Goal: Task Accomplishment & Management: Use online tool/utility

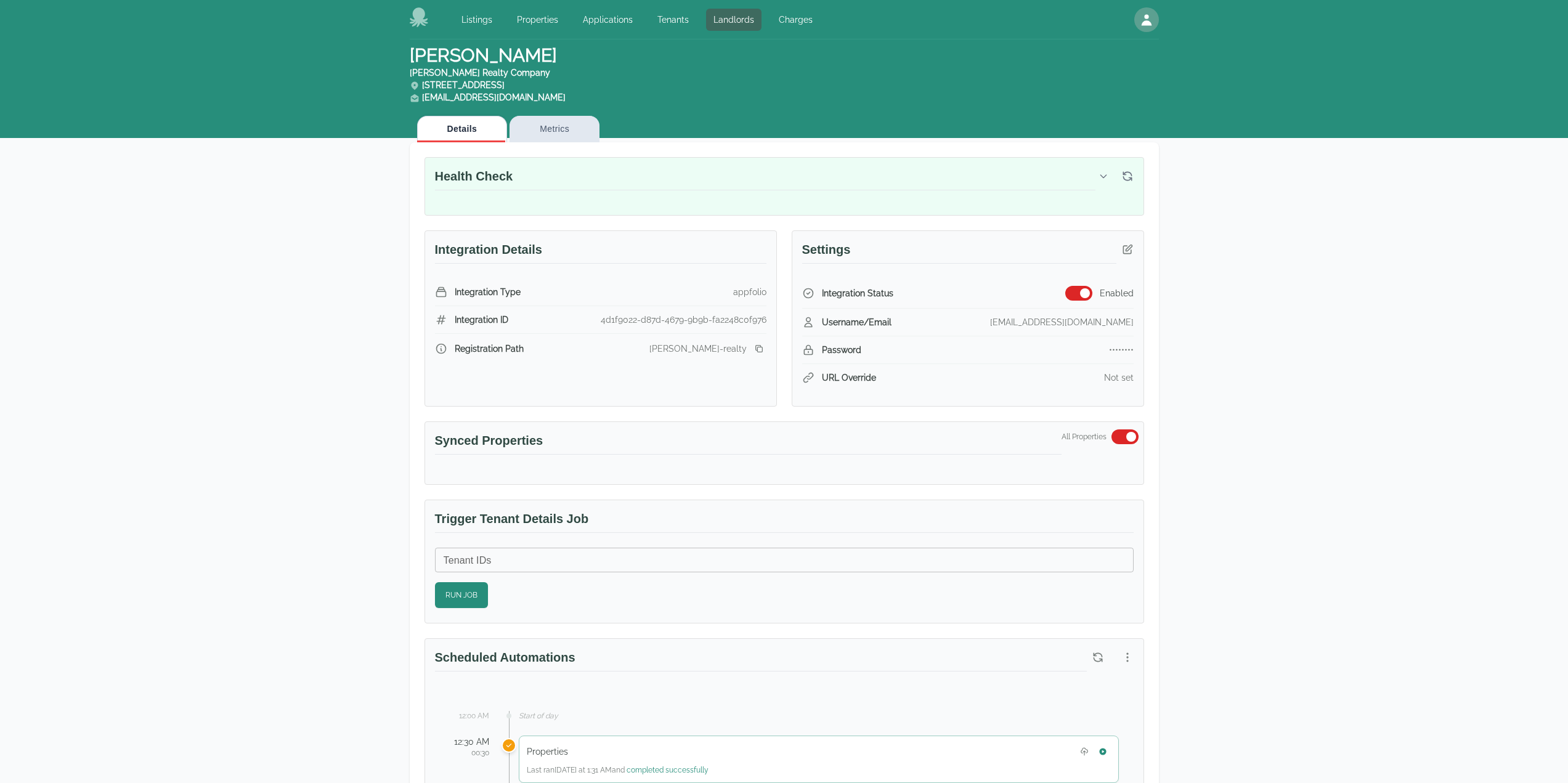
scroll to position [123, 0]
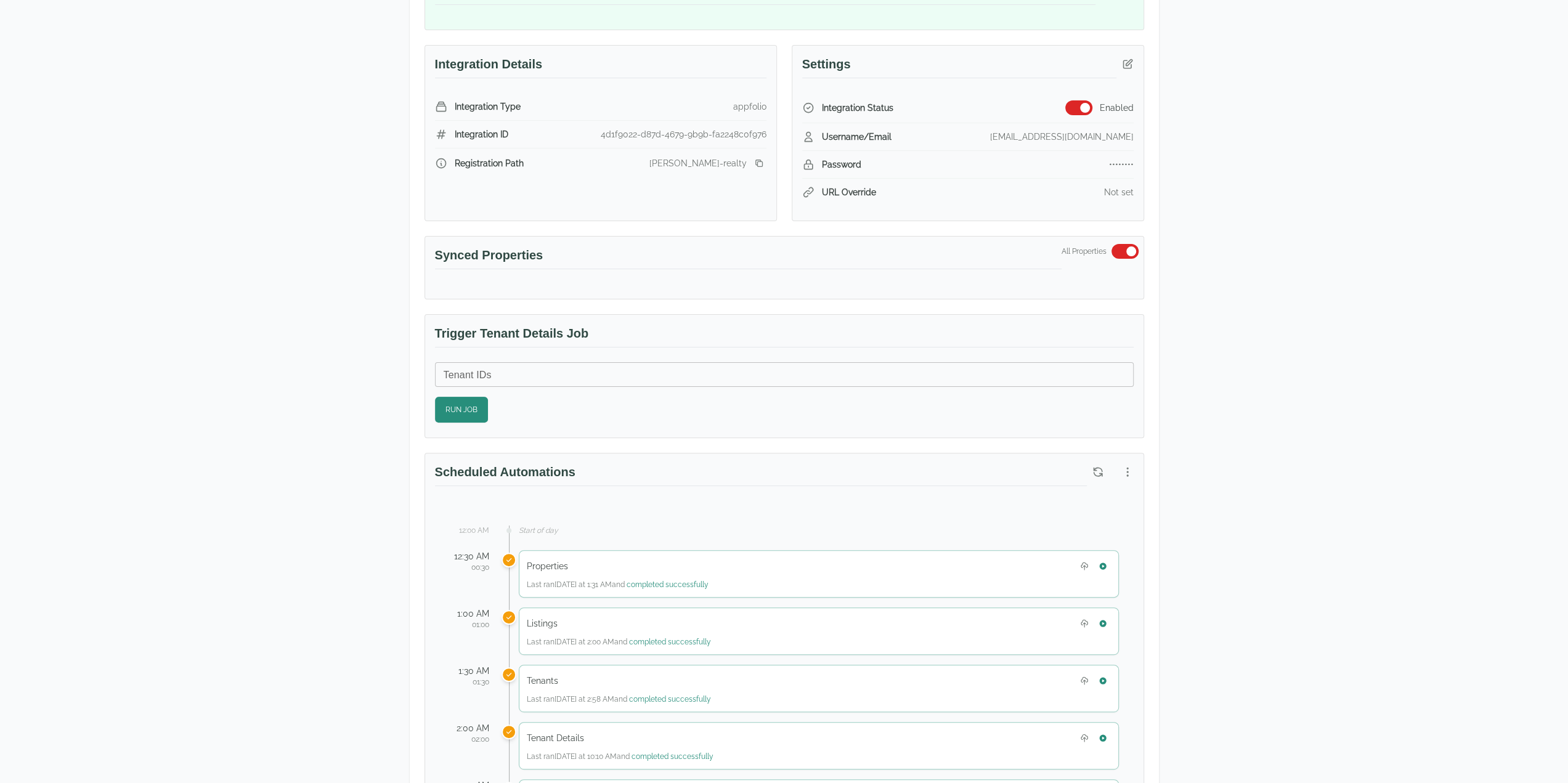
scroll to position [370, 0]
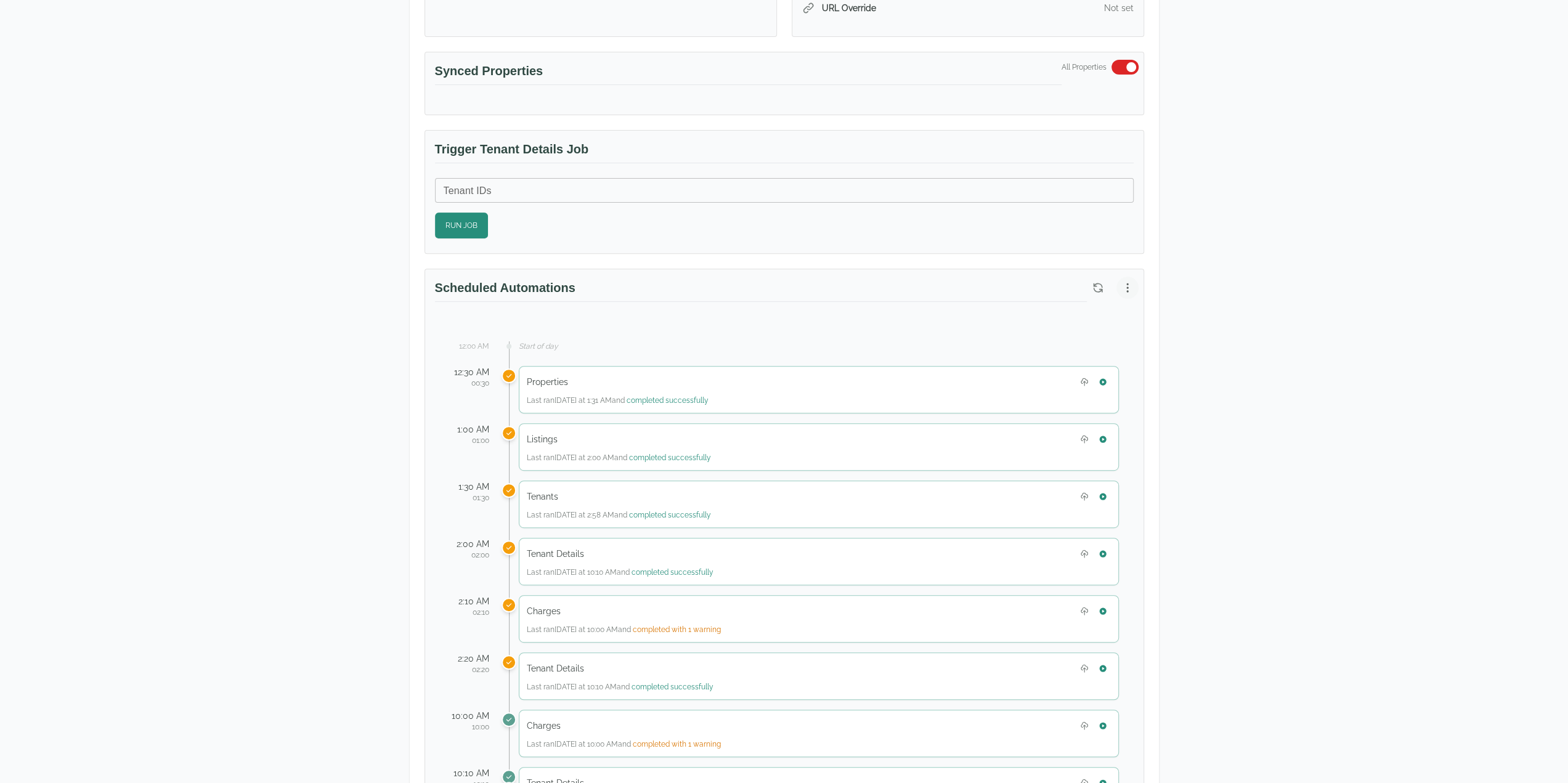
click at [1131, 281] on icon "button" at bounding box center [1127, 287] width 12 height 12
click at [1108, 318] on li "Reset to Default Schedule" at bounding box center [1065, 310] width 152 height 22
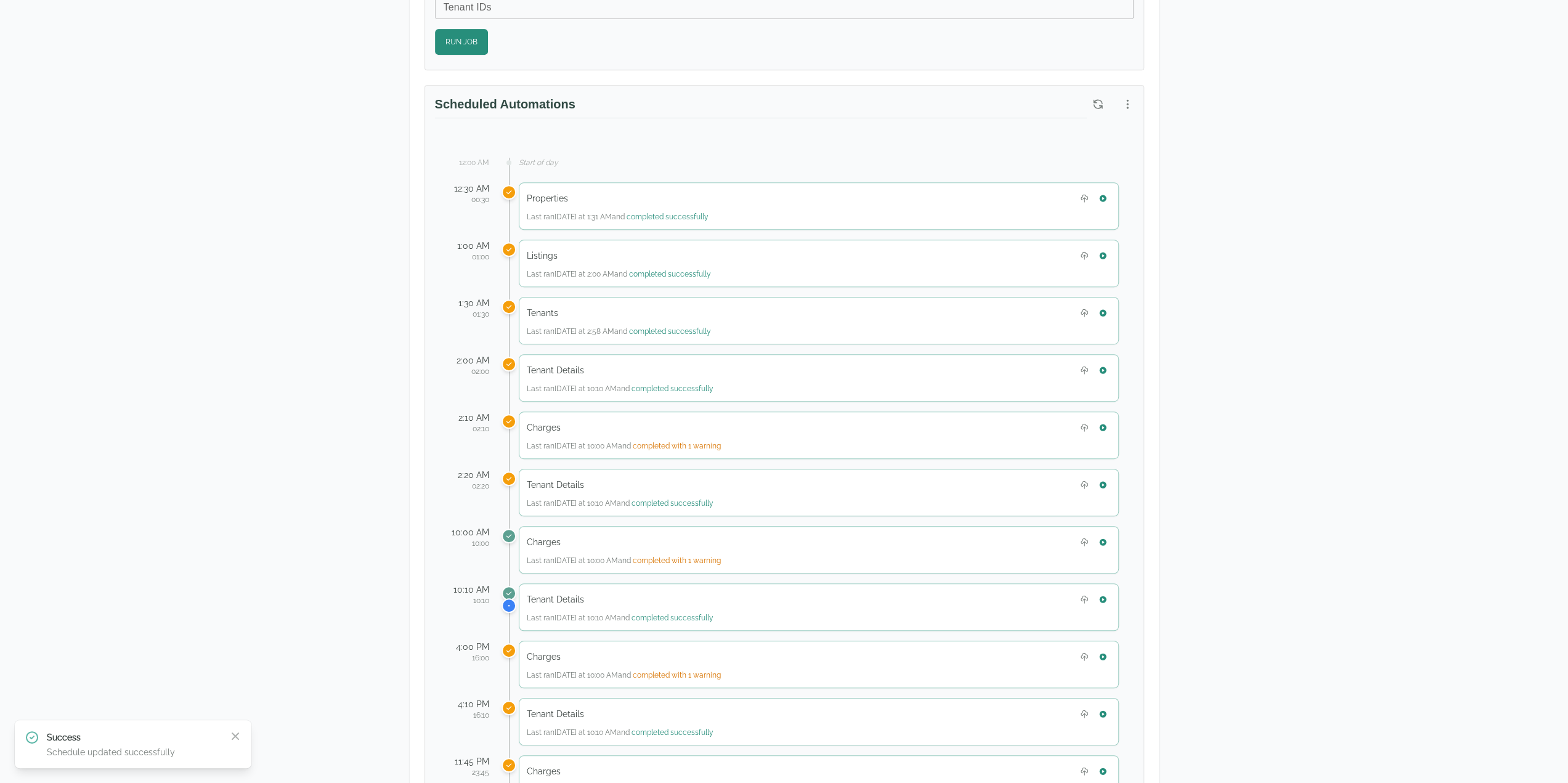
scroll to position [554, 0]
click at [1119, 119] on div "Scheduled Automations" at bounding box center [784, 108] width 718 height 47
click at [1121, 102] on icon "button" at bounding box center [1127, 103] width 12 height 12
click at [1084, 129] on span "Reset to Default Schedule" at bounding box center [1072, 126] width 117 height 15
